Goal: Transaction & Acquisition: Download file/media

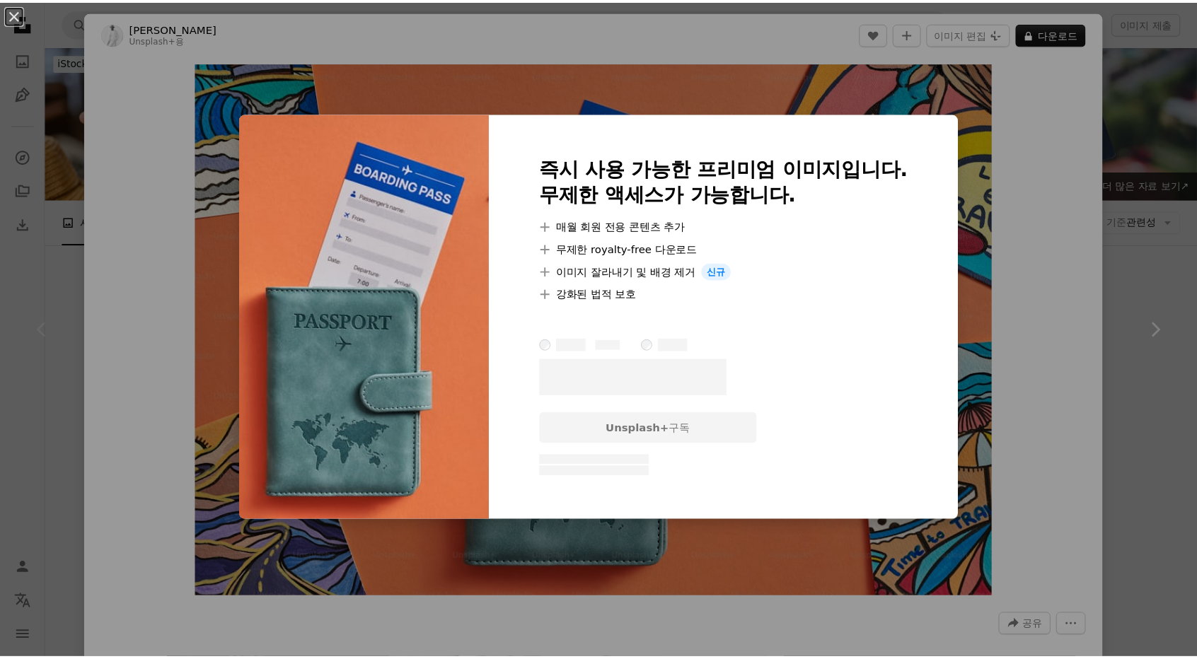
scroll to position [283, 0]
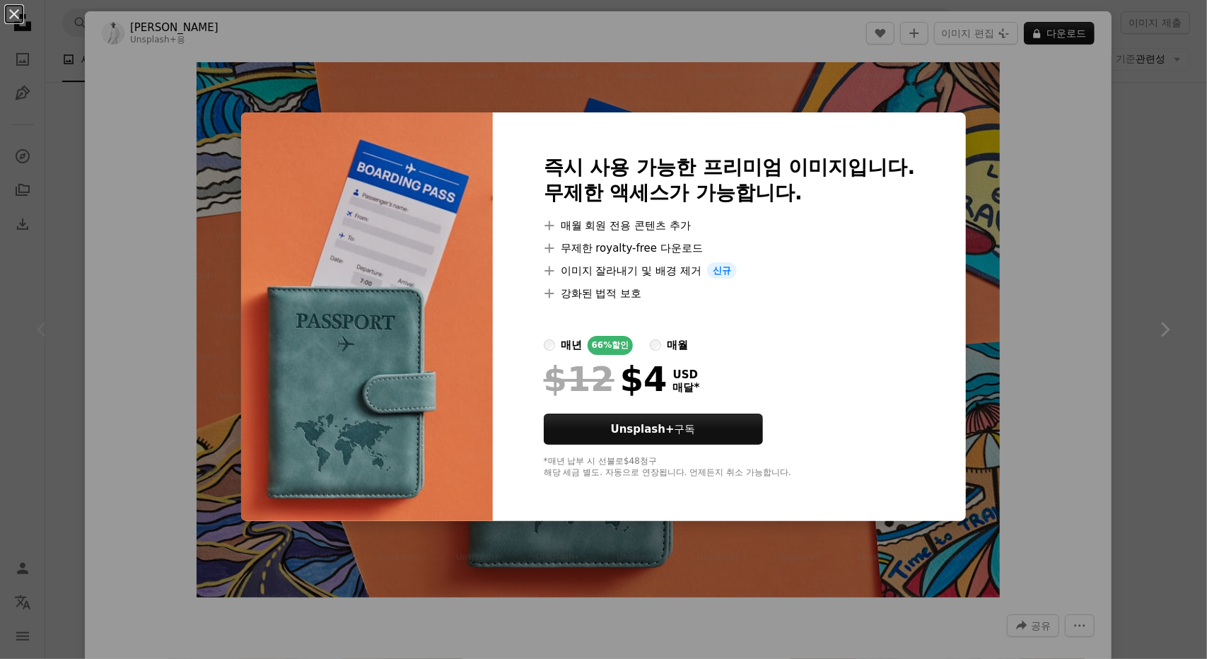
click at [1105, 107] on div "An X shape 즉시 사용 가능한 프리미엄 이미지입니다. 무제한 액세스가 가능합니다. A plus sign 매월 회원 전용 콘텐츠 추가 A…" at bounding box center [603, 329] width 1207 height 659
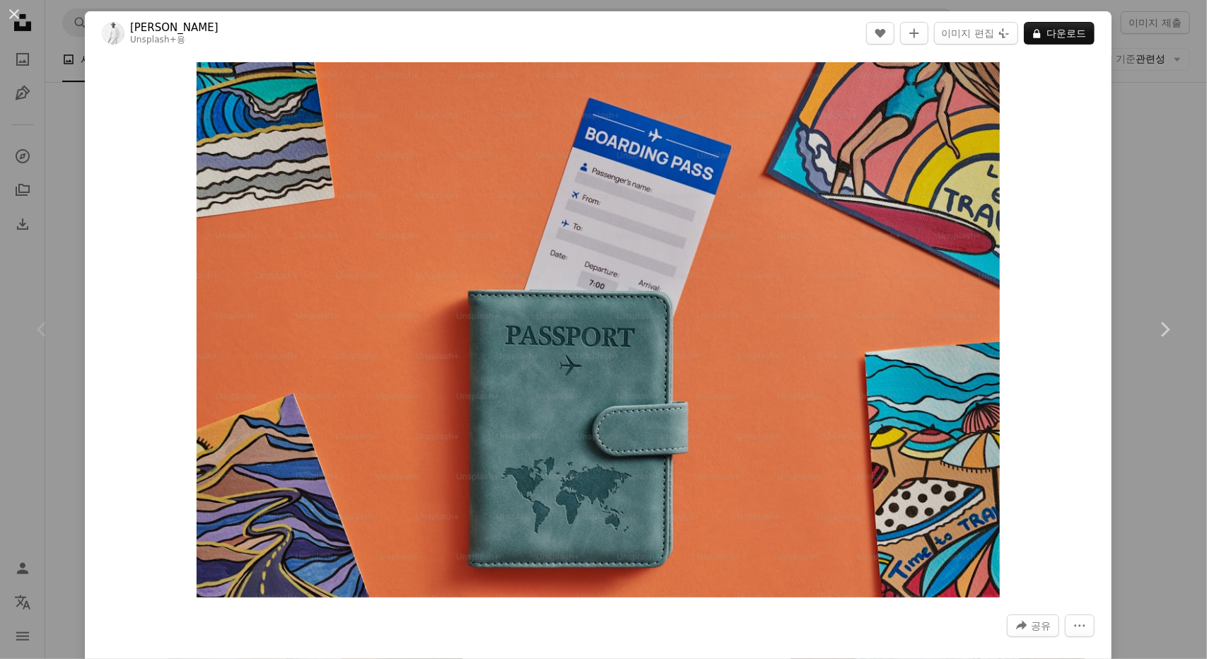
click at [1124, 139] on div "An X shape Chevron left Chevron right [PERSON_NAME] Unsplash+ 용 A heart A plus …" at bounding box center [603, 329] width 1207 height 659
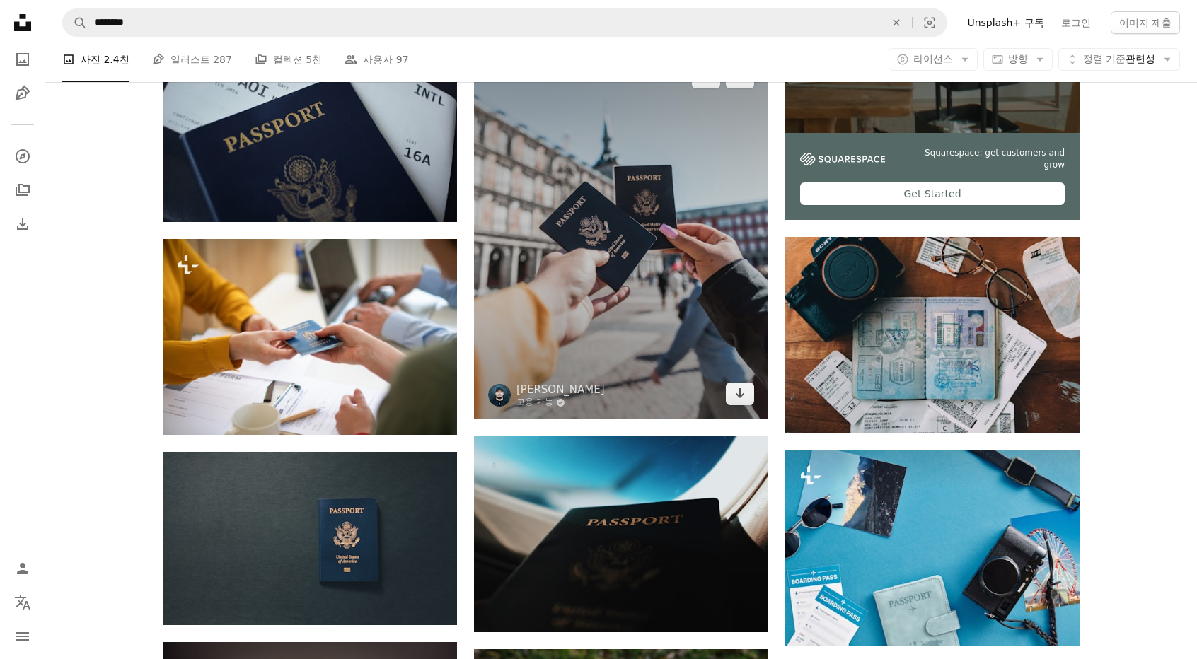
scroll to position [566, 0]
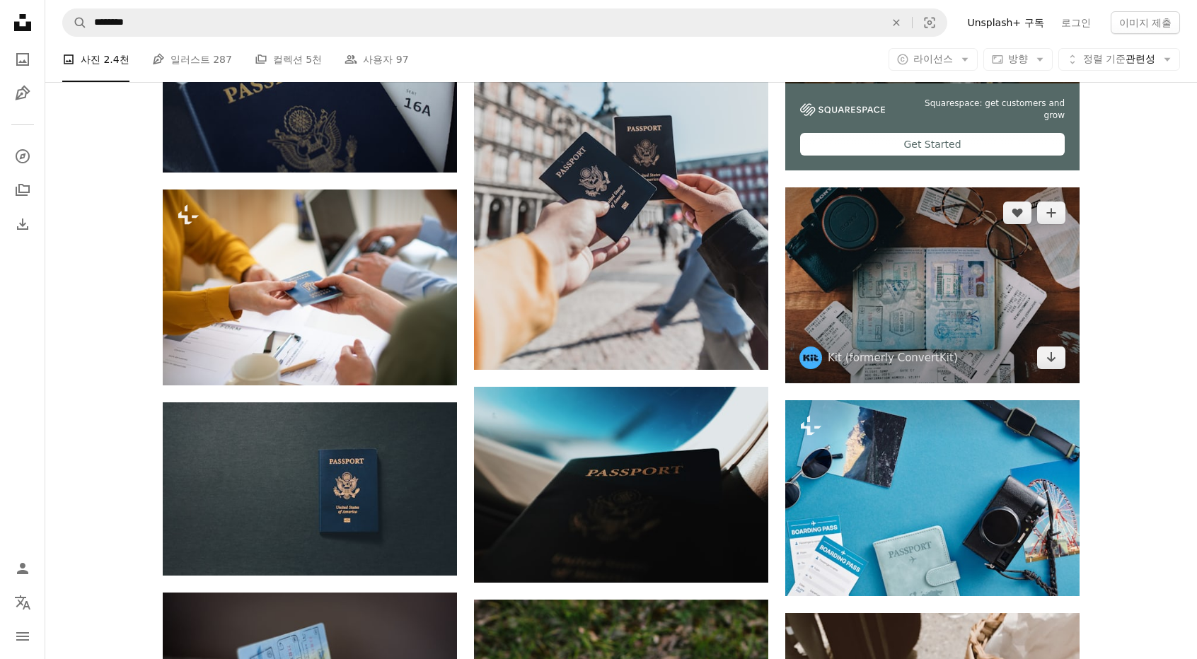
click at [989, 289] on img at bounding box center [932, 285] width 294 height 196
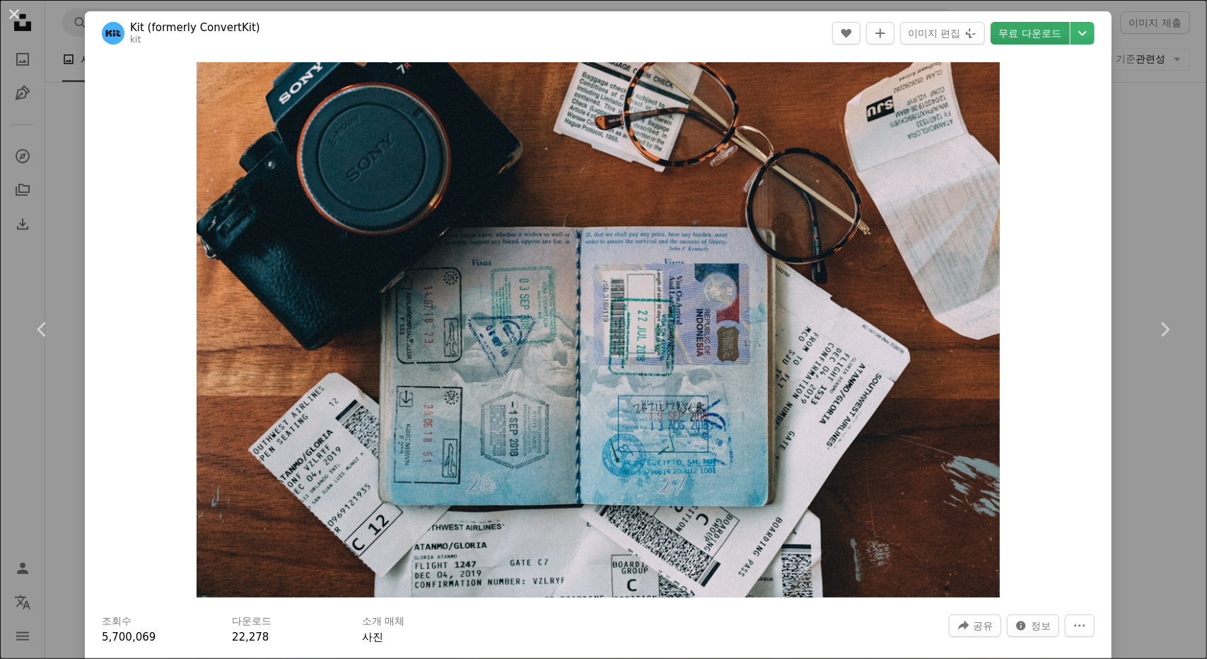
click at [1011, 36] on link "무료 다운로드" at bounding box center [1030, 33] width 79 height 23
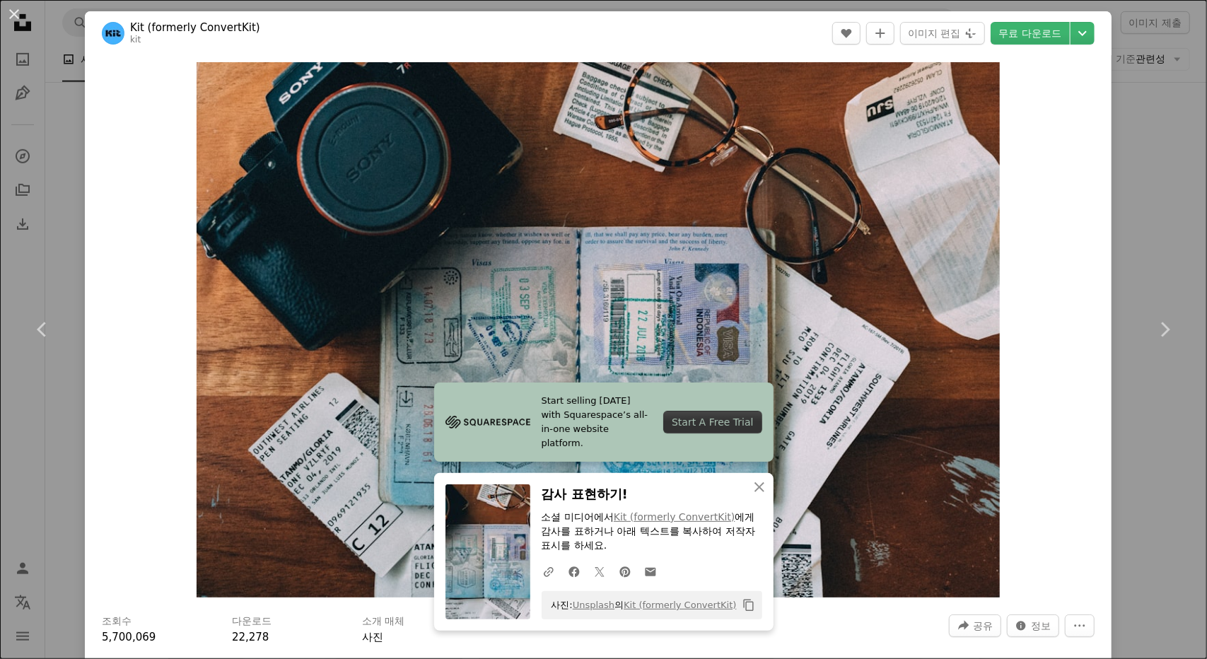
drag, startPoint x: 11, startPoint y: 16, endPoint x: 313, endPoint y: 230, distance: 370.5
click at [11, 16] on button "An X shape" at bounding box center [14, 14] width 17 height 17
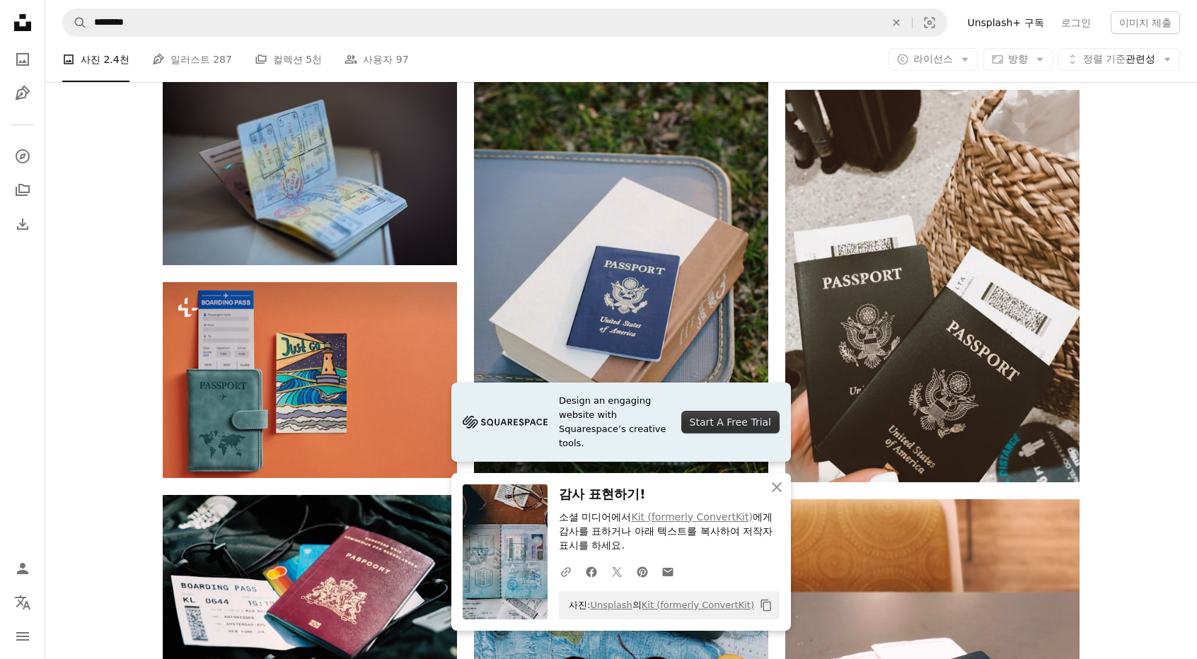
scroll to position [1273, 0]
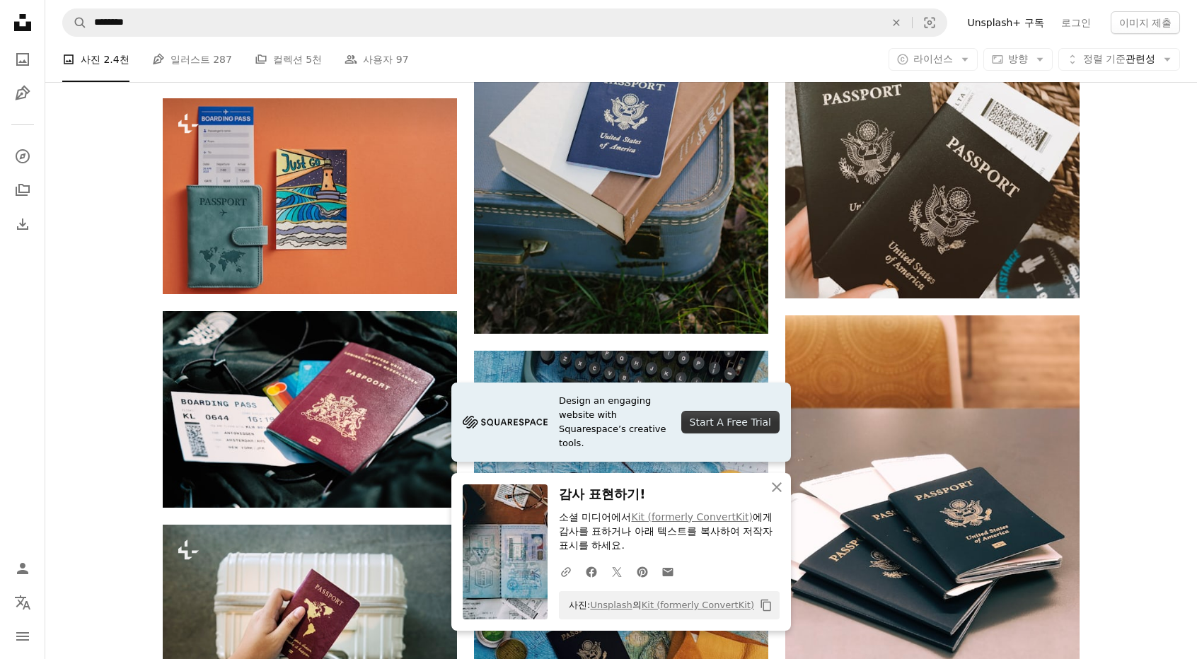
click at [252, 39] on nav "A magnifying glass ******** An X shape Visual search Filters Unsplash+ 구독 로그인 이…" at bounding box center [620, 22] width 1151 height 45
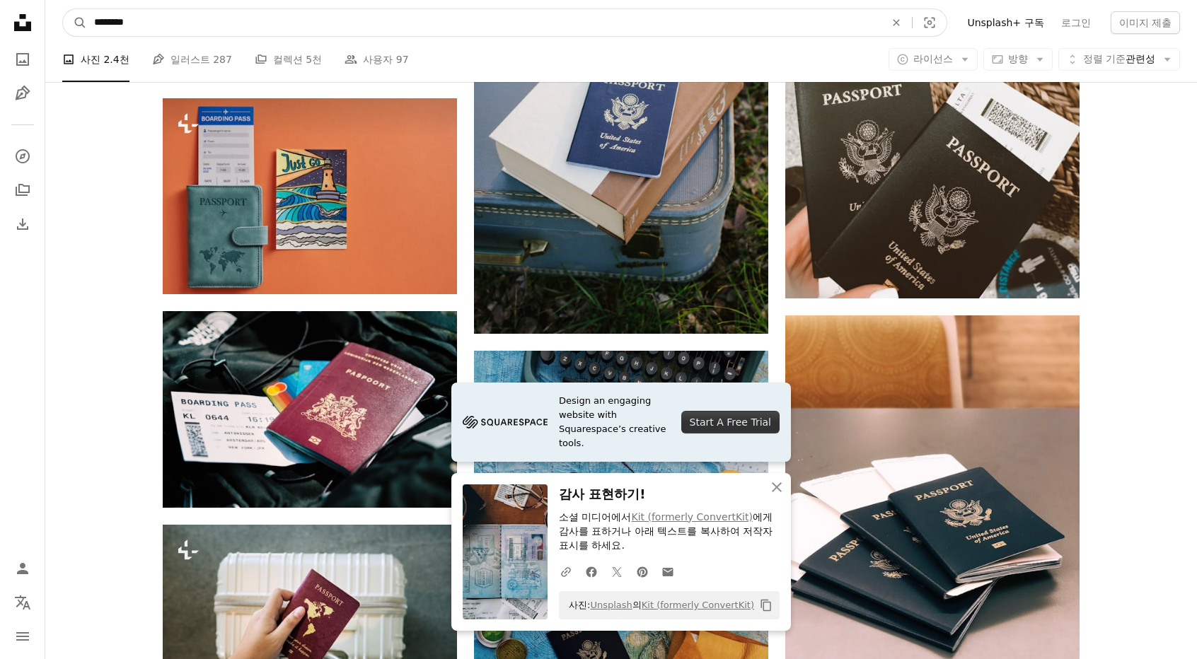
click at [264, 24] on input "********" at bounding box center [484, 22] width 794 height 27
type input "**********"
click button "A magnifying glass" at bounding box center [75, 22] width 24 height 27
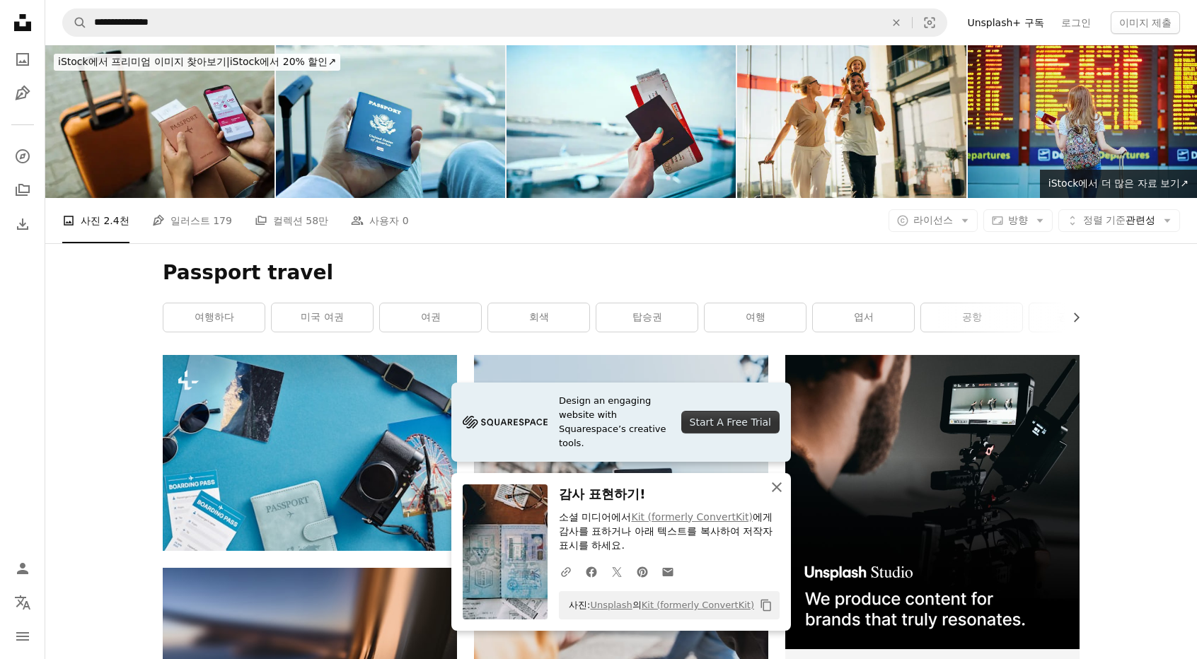
click at [772, 482] on icon "An X shape" at bounding box center [776, 487] width 17 height 17
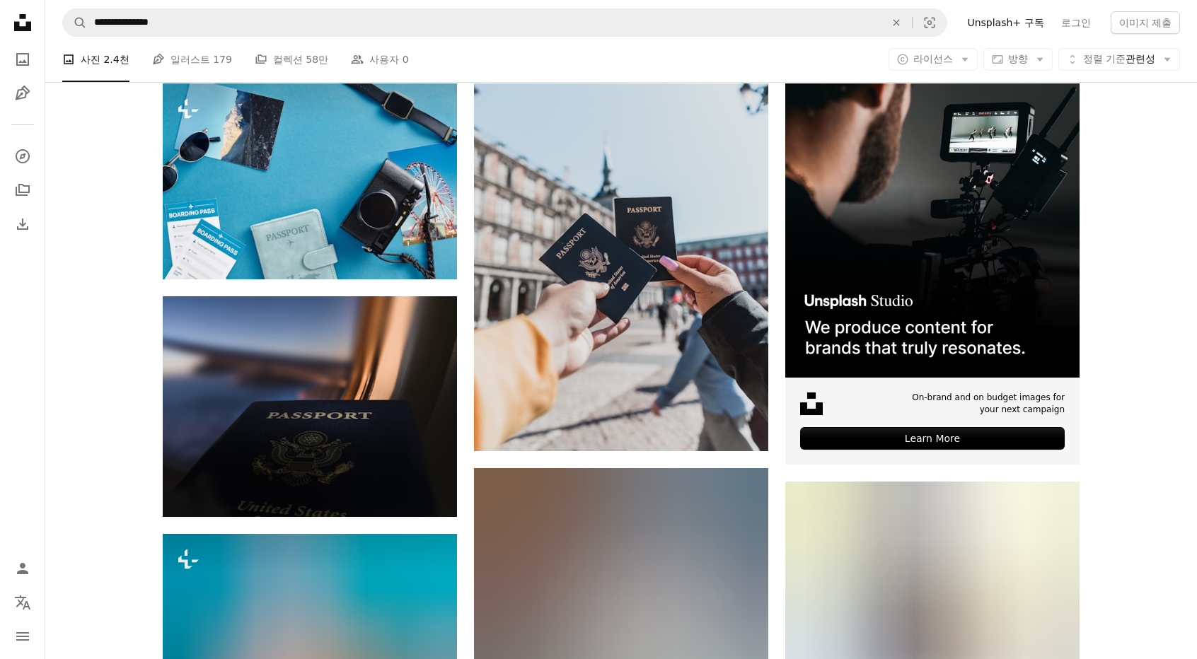
scroll to position [283, 0]
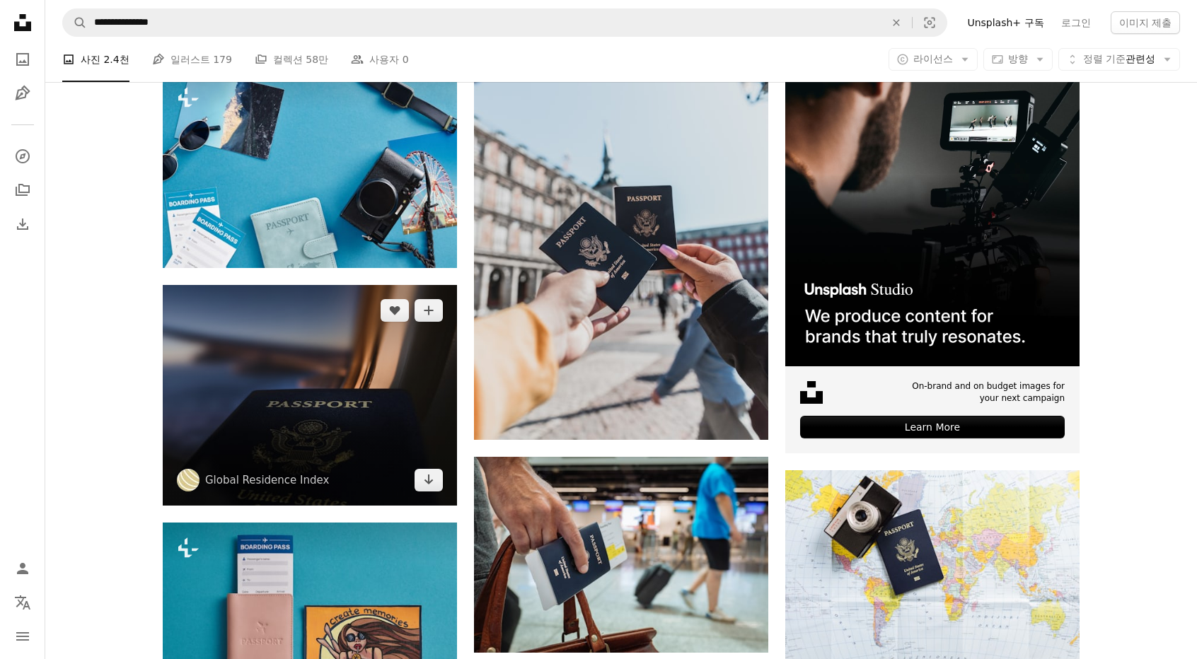
click at [300, 354] on img at bounding box center [310, 395] width 294 height 221
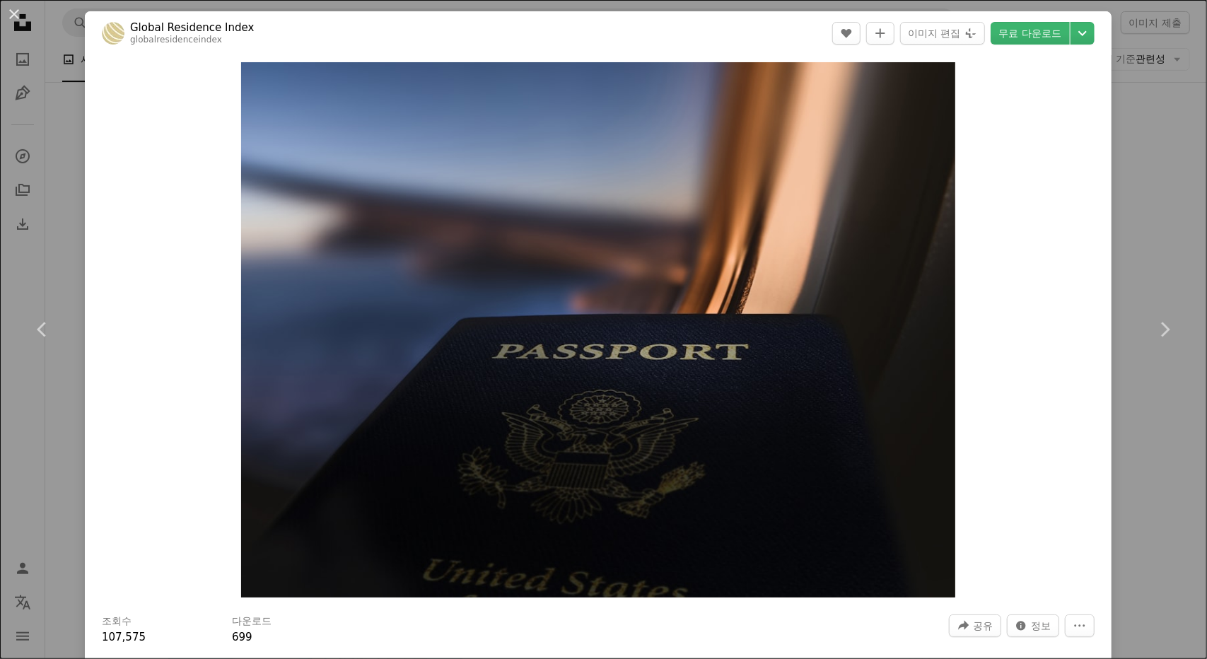
click at [1167, 91] on div "An X shape Chevron left Chevron right Global Residence Index globalresidenceind…" at bounding box center [603, 329] width 1207 height 659
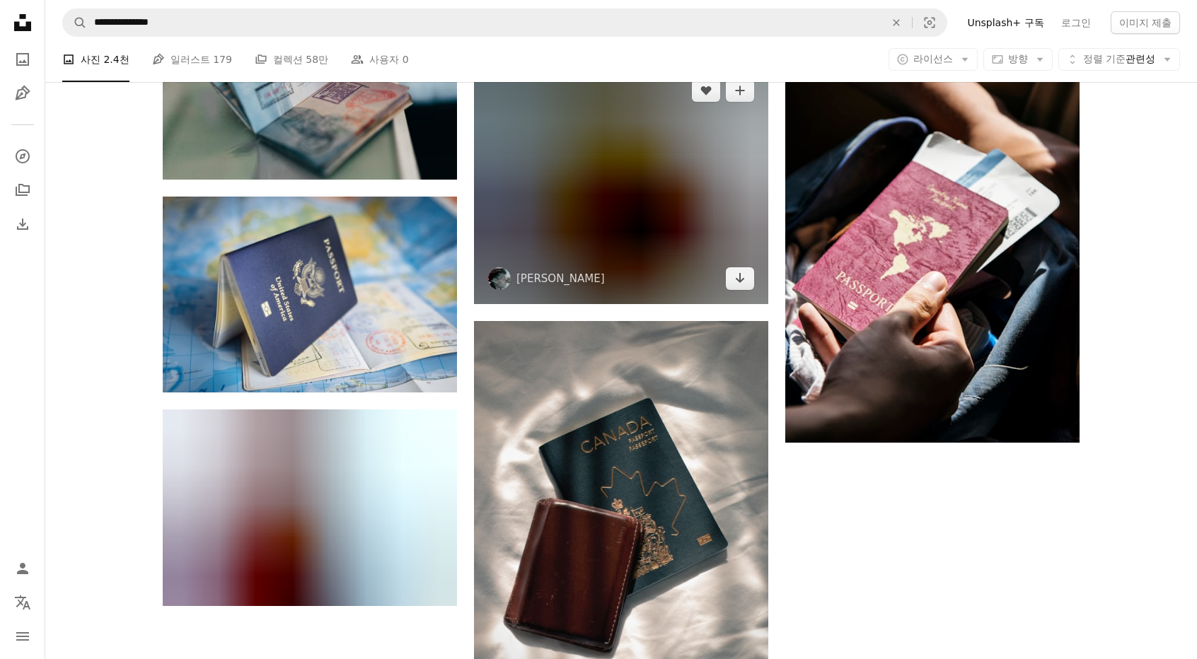
scroll to position [1768, 0]
